Goal: Task Accomplishment & Management: Complete application form

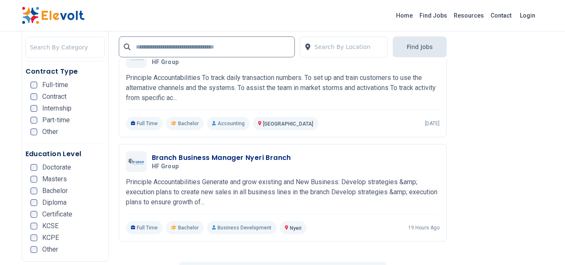
scroll to position [1638, 0]
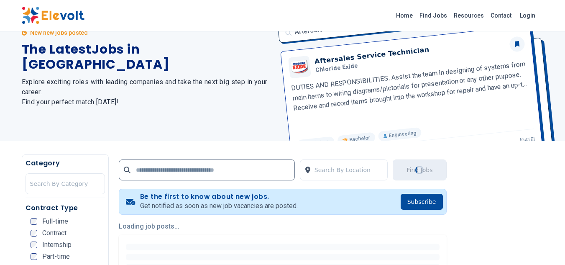
scroll to position [50, 0]
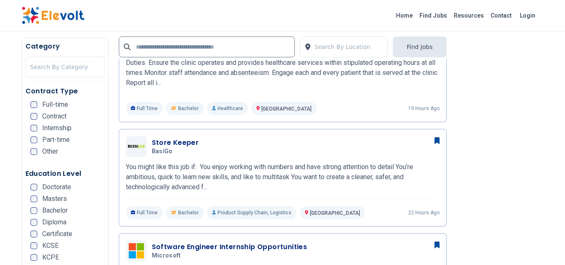
scroll to position [485, 0]
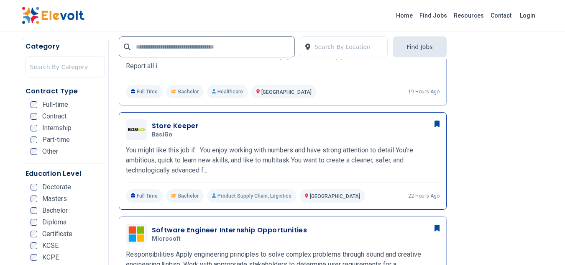
click at [160, 122] on h3 "Store Keeper" at bounding box center [175, 126] width 47 height 10
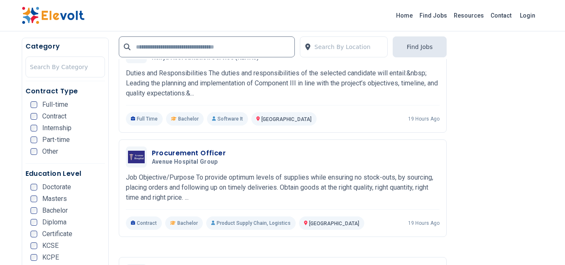
scroll to position [1437, 0]
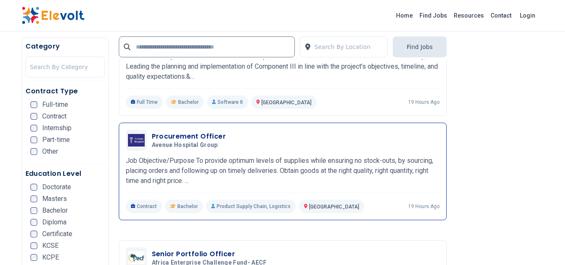
click at [199, 131] on h3 "Procurement Officer" at bounding box center [189, 136] width 74 height 10
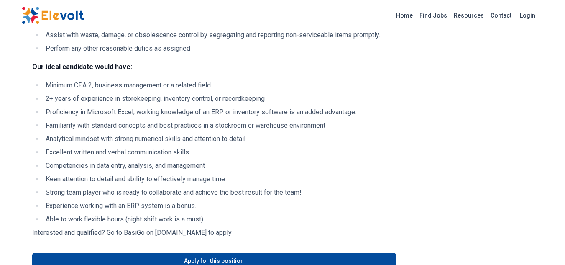
scroll to position [401, 0]
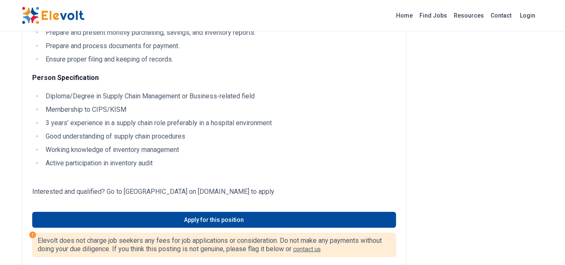
scroll to position [284, 0]
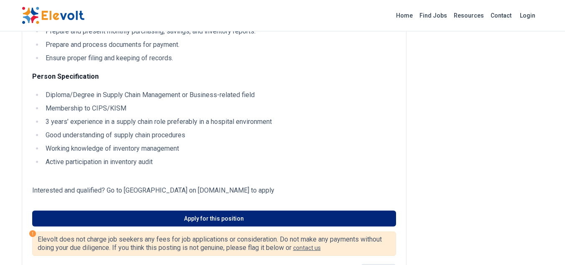
click at [218, 221] on link "Apply for this position" at bounding box center [214, 218] width 364 height 16
